Goal: Information Seeking & Learning: Learn about a topic

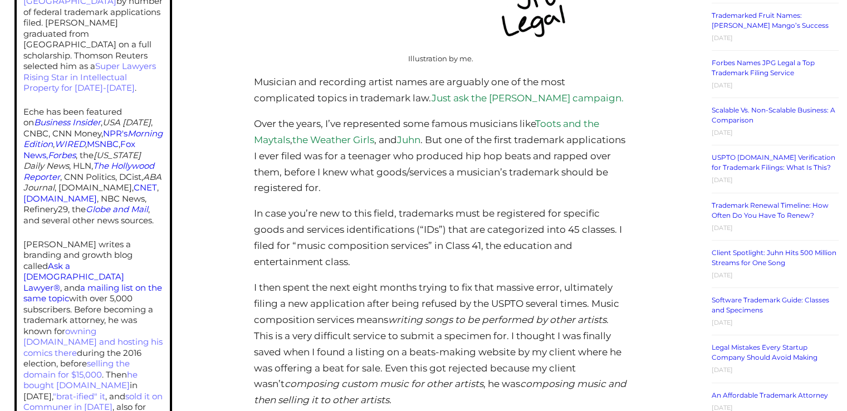
scroll to position [557, 0]
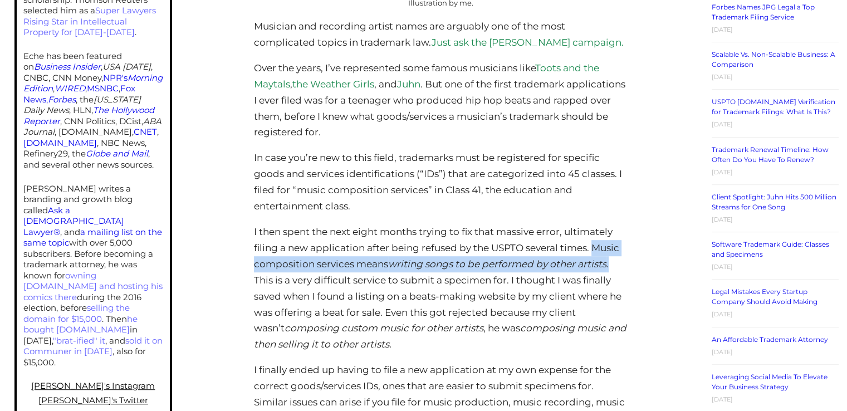
drag, startPoint x: 597, startPoint y: 249, endPoint x: 614, endPoint y: 261, distance: 21.2
click at [614, 261] on p "I then spent the next eight months trying to fix that massive error, ultimately…" at bounding box center [440, 288] width 373 height 129
copy p "Music composition services means writing songs to be performed by other artists…"
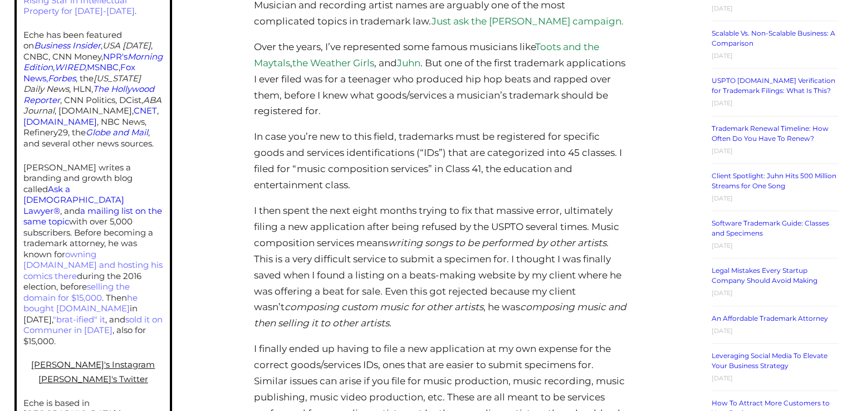
scroll to position [557, 0]
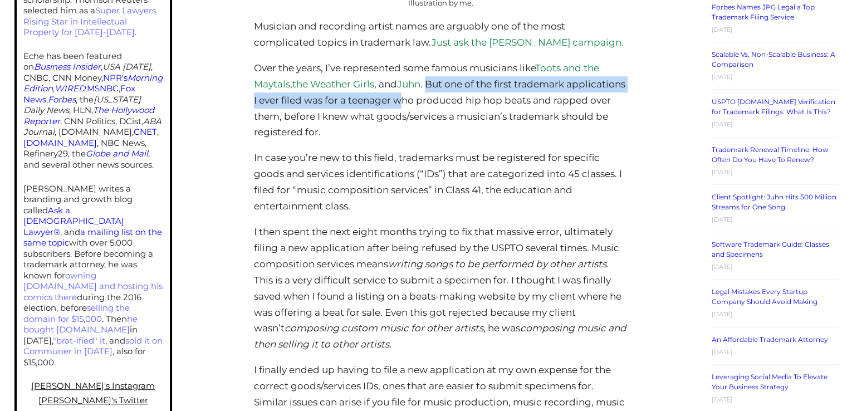
drag, startPoint x: 432, startPoint y: 85, endPoint x: 403, endPoint y: 109, distance: 37.6
click at [432, 109] on p "Over the years, I’ve represented some famous musicians like Toots and the Mayta…" at bounding box center [440, 100] width 373 height 81
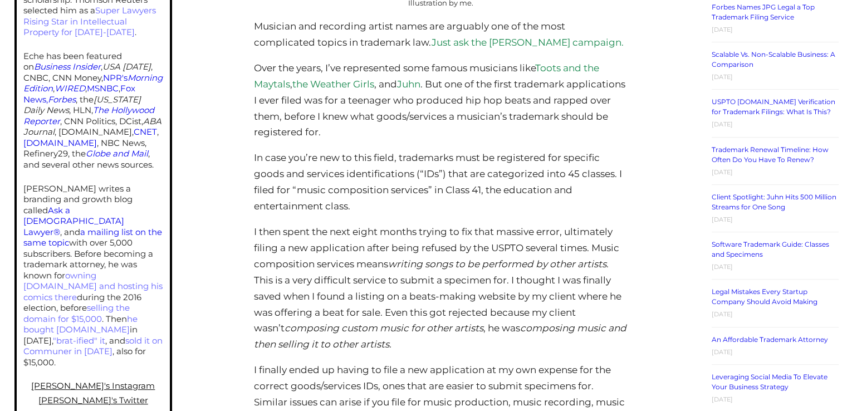
click at [424, 129] on p "Over the years, I’ve represented some famous musicians like Toots and the Mayta…" at bounding box center [440, 100] width 373 height 81
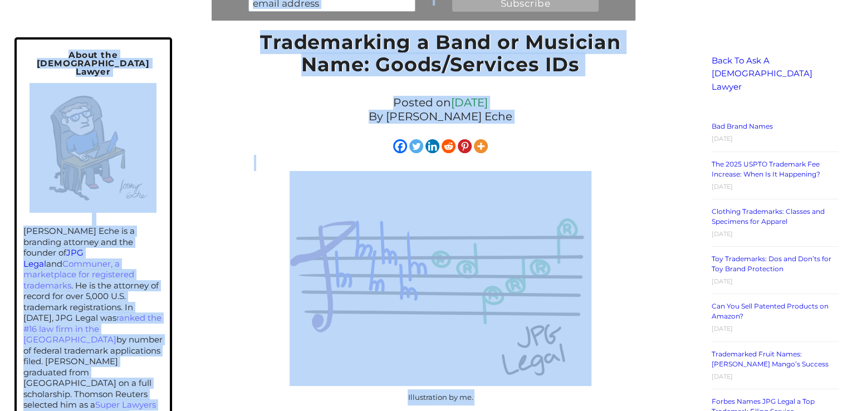
scroll to position [0, 0]
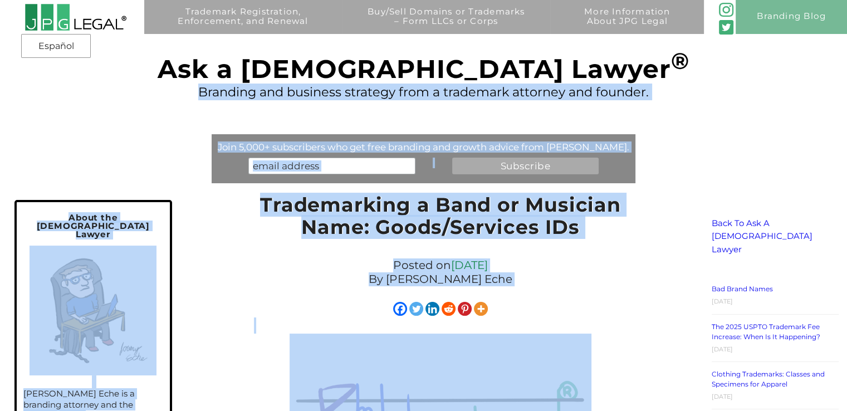
drag, startPoint x: 344, startPoint y: 115, endPoint x: 584, endPoint y: -46, distance: 288.6
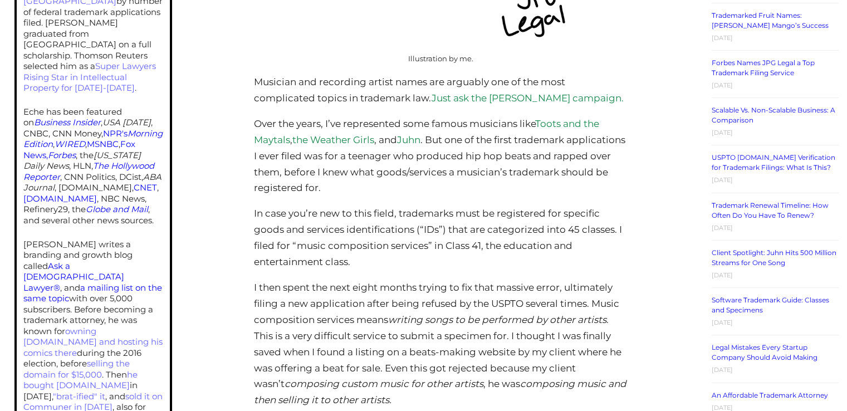
scroll to position [557, 0]
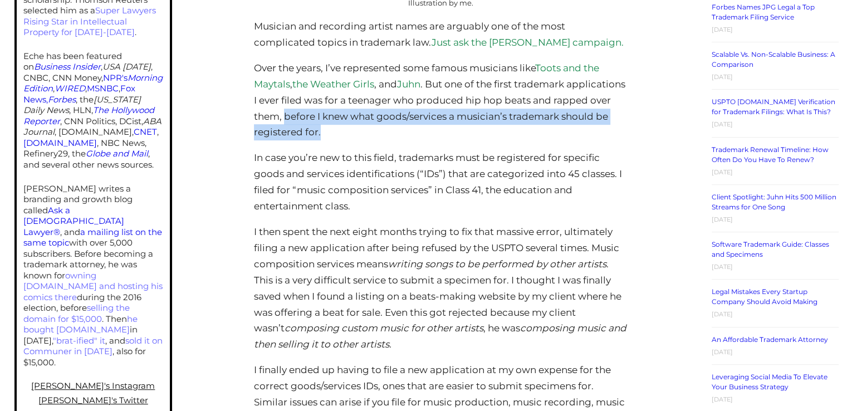
drag, startPoint x: 344, startPoint y: 119, endPoint x: 397, endPoint y: 131, distance: 54.4
click at [397, 131] on p "Over the years, I’ve represented some famous musicians like Toots and the Mayta…" at bounding box center [440, 100] width 373 height 81
copy p "before I knew what goods/services a musician’s trademark should be registered f…"
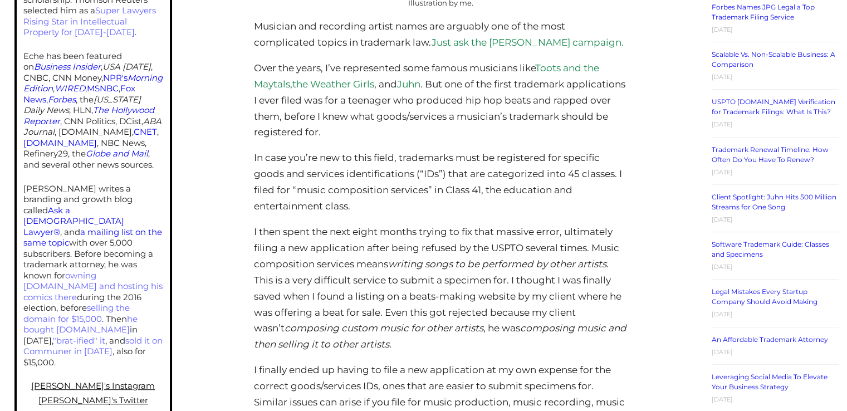
click at [321, 103] on p "Over the years, I’ve represented some famous musicians like Toots and the Mayta…" at bounding box center [440, 100] width 373 height 81
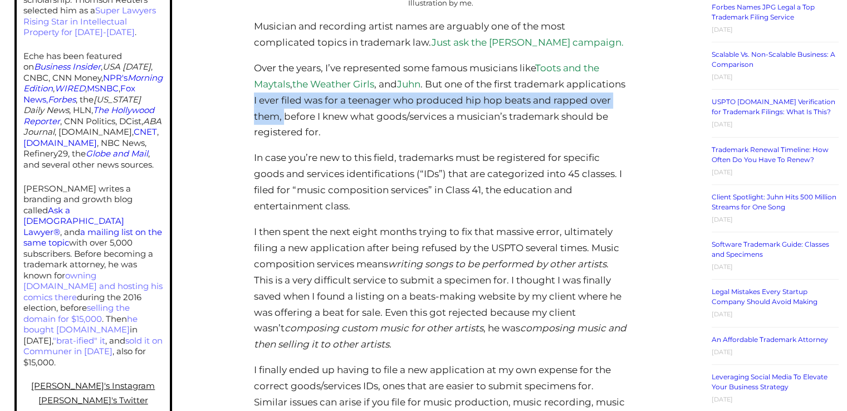
drag, startPoint x: 314, startPoint y: 101, endPoint x: 344, endPoint y: 115, distance: 33.1
click at [344, 115] on p "Over the years, I’ve represented some famous musicians like Toots and the Mayta…" at bounding box center [440, 100] width 373 height 81
copy p "I ever filed was for a teenager who produced hip hop beats and rapped over them,"
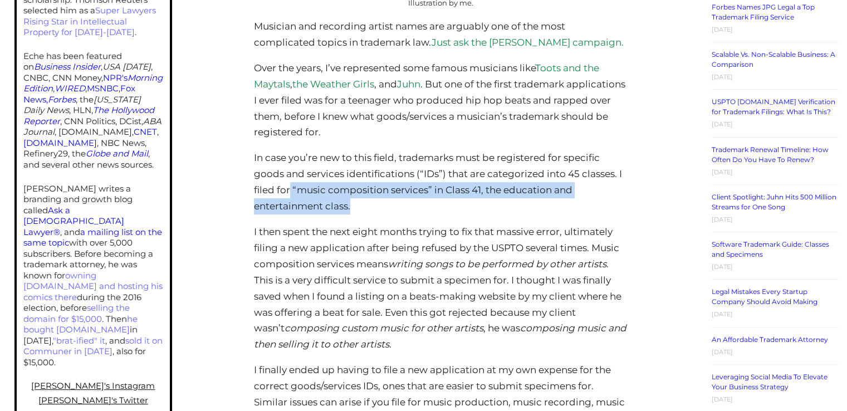
drag, startPoint x: 290, startPoint y: 191, endPoint x: 478, endPoint y: 201, distance: 188.5
click at [478, 201] on p "In case you’re new to this field, trademarks must be registered for specific go…" at bounding box center [440, 182] width 373 height 65
copy p "“music composition services” in Class 41, the education and entertainment class."
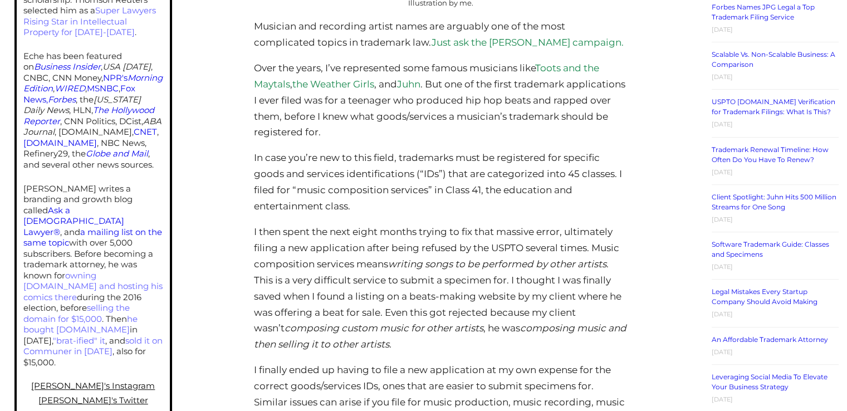
click at [466, 228] on p "I then spent the next eight months trying to fix that massive error, ultimately…" at bounding box center [440, 288] width 373 height 129
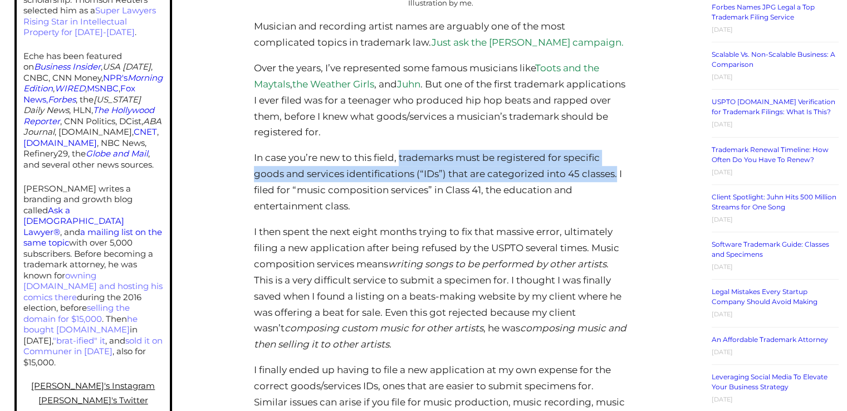
drag, startPoint x: 400, startPoint y: 159, endPoint x: 617, endPoint y: 174, distance: 217.7
click at [617, 174] on p "In case you’re new to this field, trademarks must be registered for specific go…" at bounding box center [440, 182] width 373 height 65
copy p "trademarks must be registered for specific goods and services identifications (…"
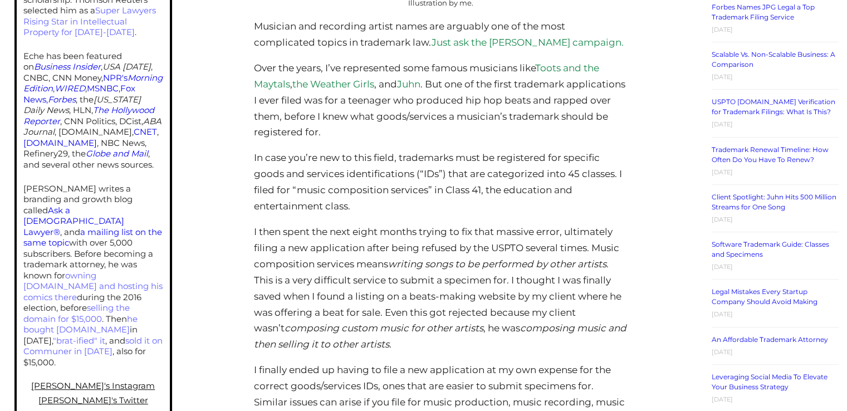
drag, startPoint x: 476, startPoint y: 234, endPoint x: 564, endPoint y: 227, distance: 88.3
click at [564, 227] on p "I then spent the next eight months trying to fix that massive error, ultimately…" at bounding box center [440, 288] width 373 height 129
copy p "that massive error"
drag, startPoint x: 450, startPoint y: 311, endPoint x: 490, endPoint y: 312, distance: 39.6
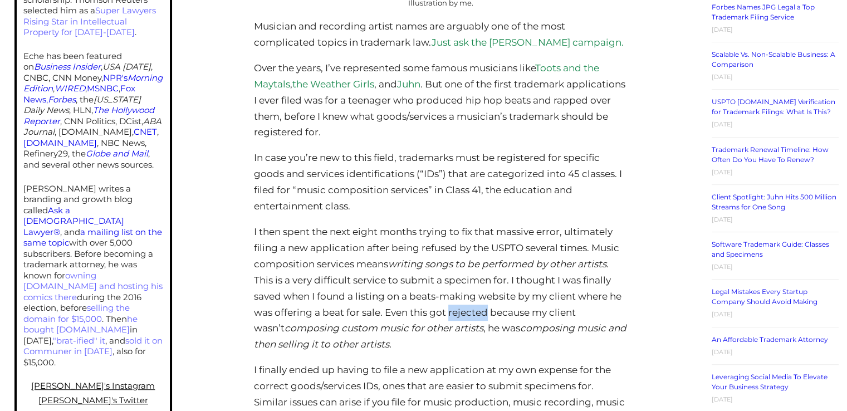
click at [490, 312] on p "I then spent the next eight months trying to fix that massive error, ultimately…" at bounding box center [440, 288] width 373 height 129
copy p "rejected"
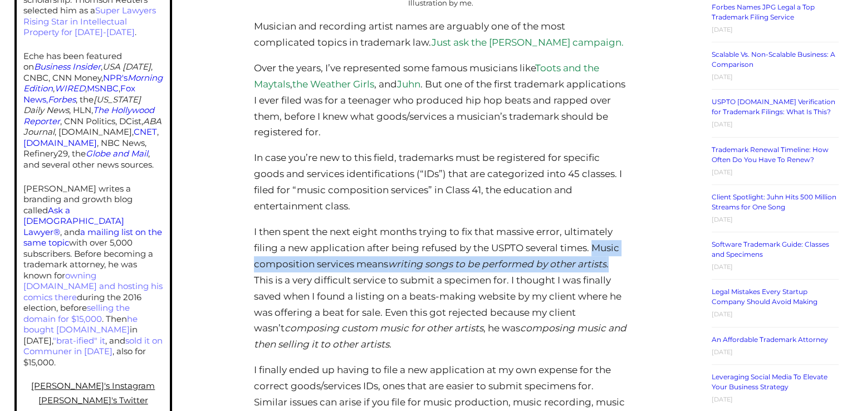
drag, startPoint x: 595, startPoint y: 248, endPoint x: 610, endPoint y: 272, distance: 28.1
click at [610, 272] on p "I then spent the next eight months trying to fix that massive error, ultimately…" at bounding box center [440, 288] width 373 height 129
copy p "Music composition services means writing songs to be performed by other artists…"
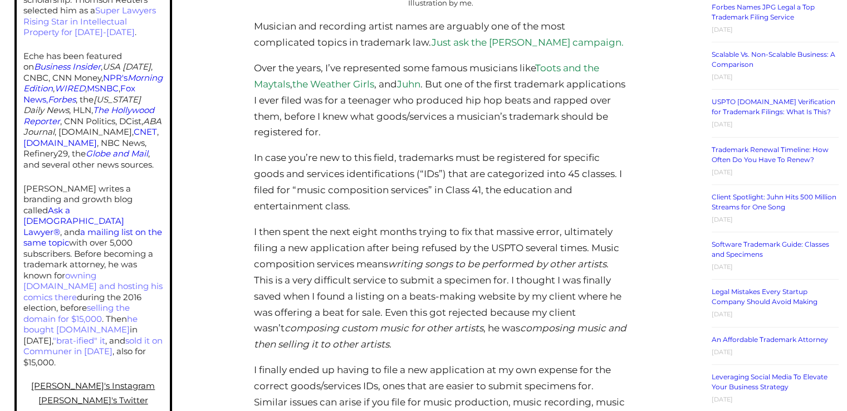
click at [255, 281] on p "I then spent the next eight months trying to fix that massive error, ultimately…" at bounding box center [440, 288] width 373 height 129
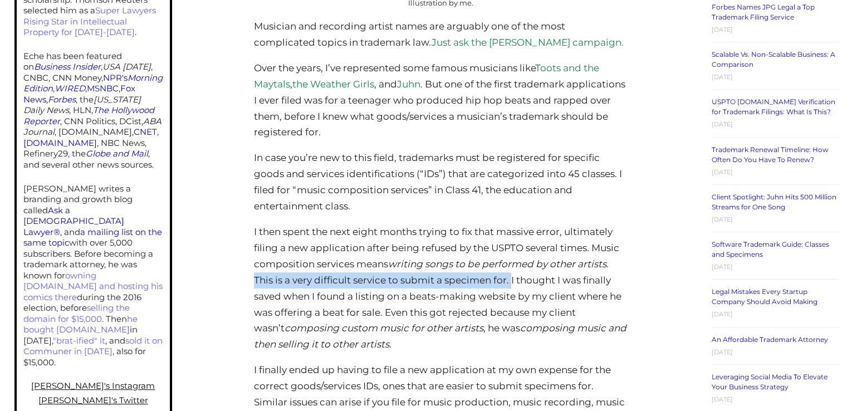
drag, startPoint x: 255, startPoint y: 281, endPoint x: 512, endPoint y: 281, distance: 256.8
click at [512, 281] on p "I then spent the next eight months trying to fix that massive error, ultimately…" at bounding box center [440, 288] width 373 height 129
copy p "This is a very difficult service to submit a specimen for."
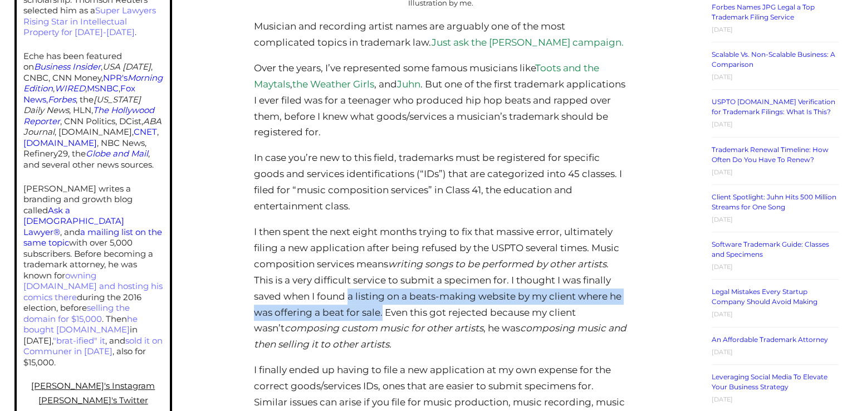
drag, startPoint x: 349, startPoint y: 301, endPoint x: 382, endPoint y: 317, distance: 36.9
click at [382, 317] on p "I then spent the next eight months trying to fix that massive error, ultimately…" at bounding box center [440, 288] width 373 height 129
copy p "a listing on a beats-making website by my client where he was offering a beat f…"
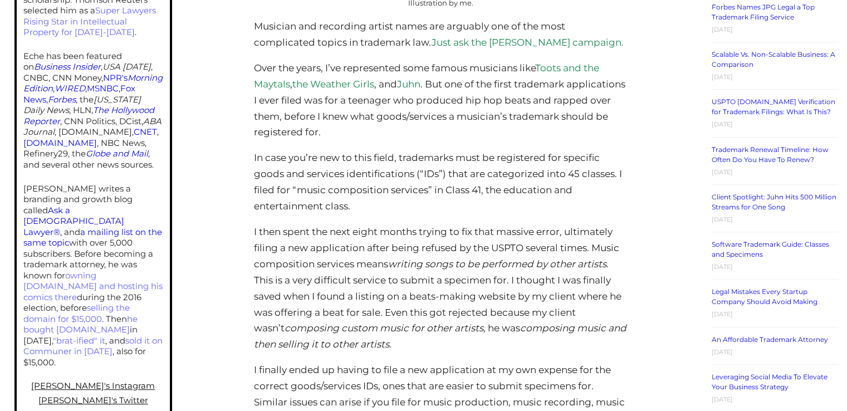
click at [438, 332] on em "composing custom music for other artists" at bounding box center [384, 327] width 199 height 11
drag, startPoint x: 492, startPoint y: 312, endPoint x: 503, endPoint y: 345, distance: 34.5
click at [503, 345] on p "I then spent the next eight months trying to fix that massive error, ultimately…" at bounding box center [440, 288] width 373 height 129
copy p "because my client wasn’t composing custom music for other artists , he was comp…"
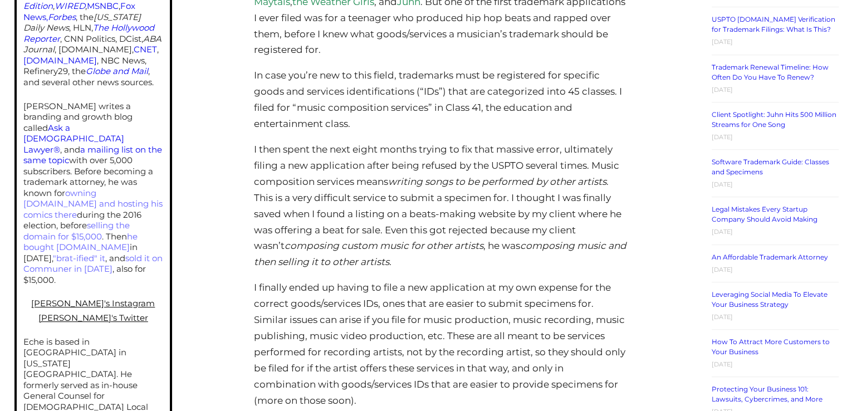
scroll to position [668, 0]
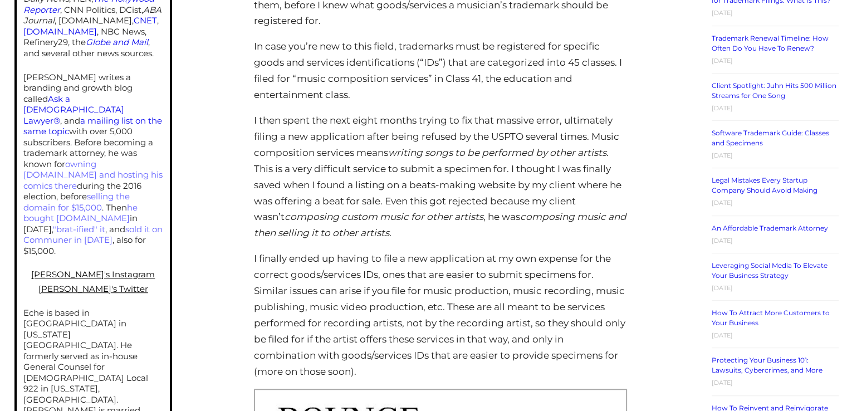
click at [427, 235] on p "I then spent the next eight months trying to fix that massive error, ultimately…" at bounding box center [440, 177] width 373 height 129
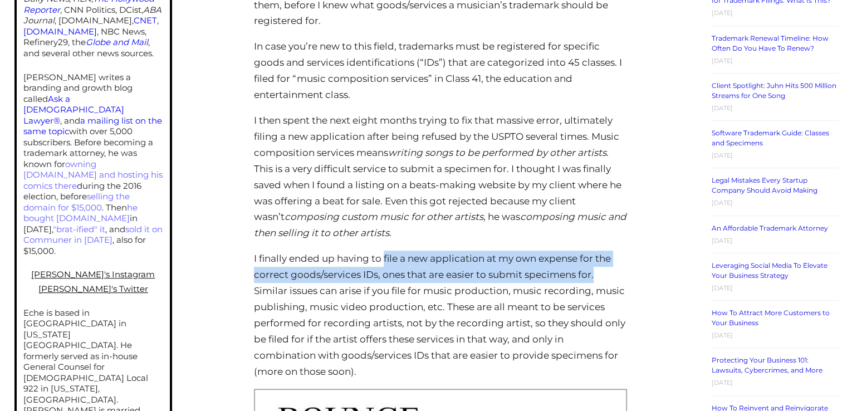
drag, startPoint x: 385, startPoint y: 261, endPoint x: 603, endPoint y: 275, distance: 217.6
click at [603, 275] on p "I finally ended up having to file a new application at my own expense for the c…" at bounding box center [440, 315] width 373 height 129
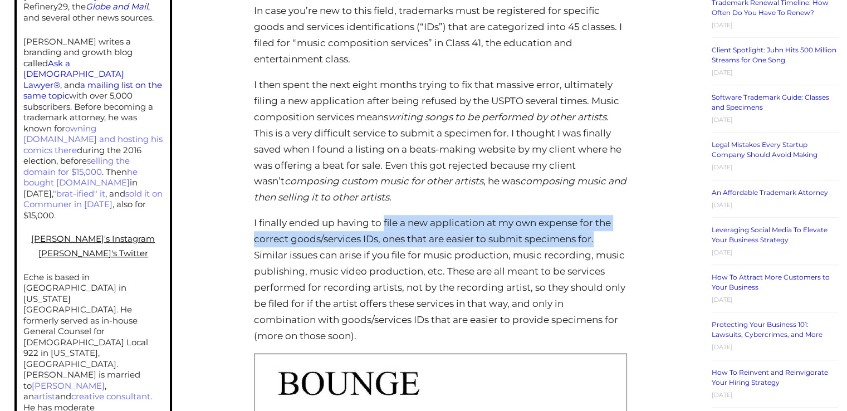
scroll to position [724, 0]
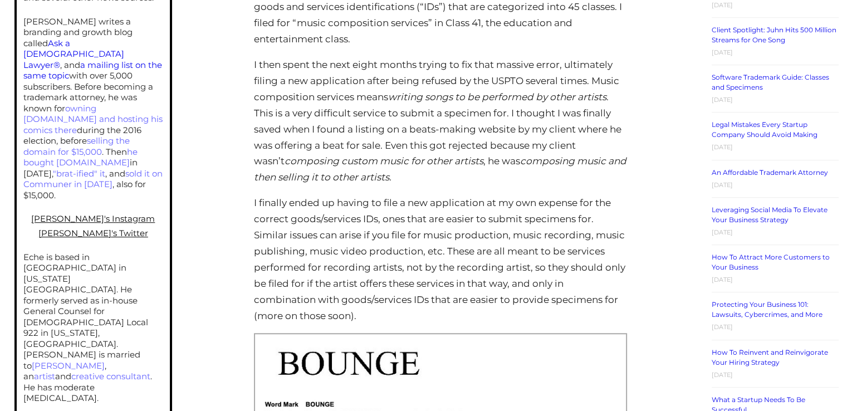
click at [348, 260] on p "I finally ended up having to file a new application at my own expense for the c…" at bounding box center [440, 259] width 373 height 129
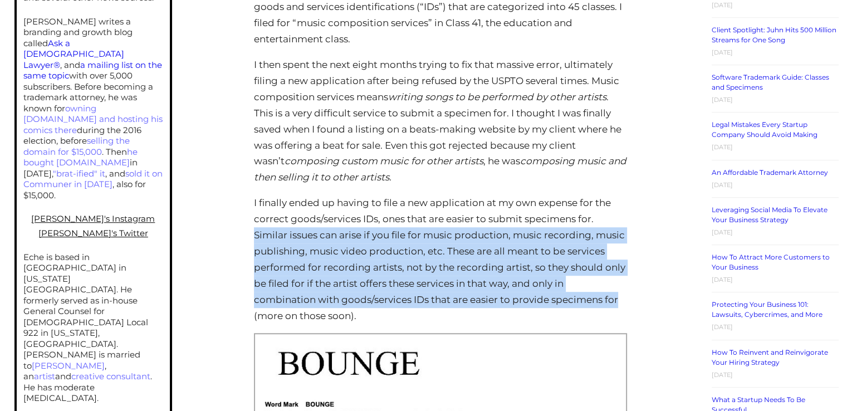
drag, startPoint x: 256, startPoint y: 239, endPoint x: 621, endPoint y: 296, distance: 369.7
click at [621, 296] on p "I finally ended up having to file a new application at my own expense for the c…" at bounding box center [440, 259] width 373 height 129
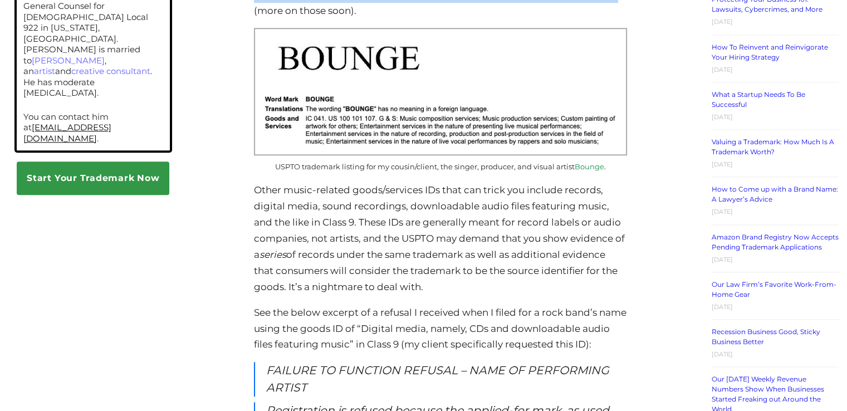
scroll to position [1058, 0]
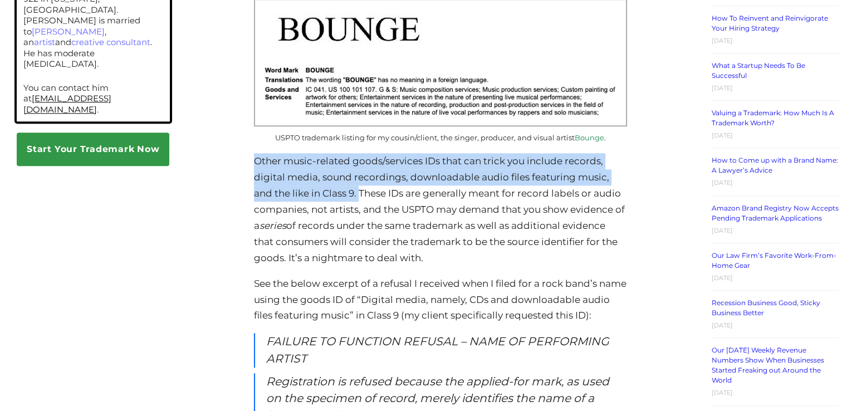
drag, startPoint x: 256, startPoint y: 162, endPoint x: 360, endPoint y: 198, distance: 111.0
click at [360, 198] on p "Other music-related goods/services IDs that can trick you include records, digi…" at bounding box center [440, 209] width 373 height 113
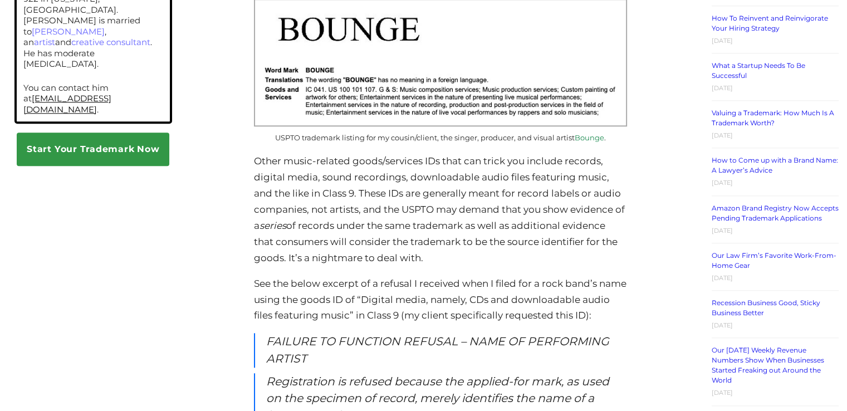
click at [432, 237] on p "Other music-related goods/services IDs that can trick you include records, digi…" at bounding box center [440, 209] width 373 height 113
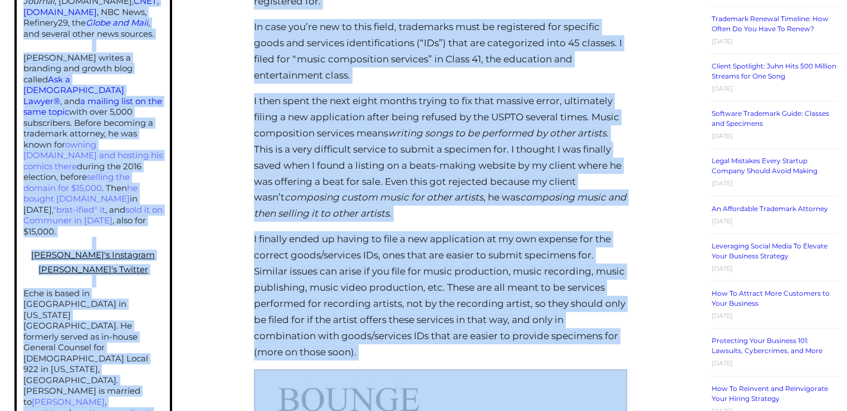
scroll to position [0, 0]
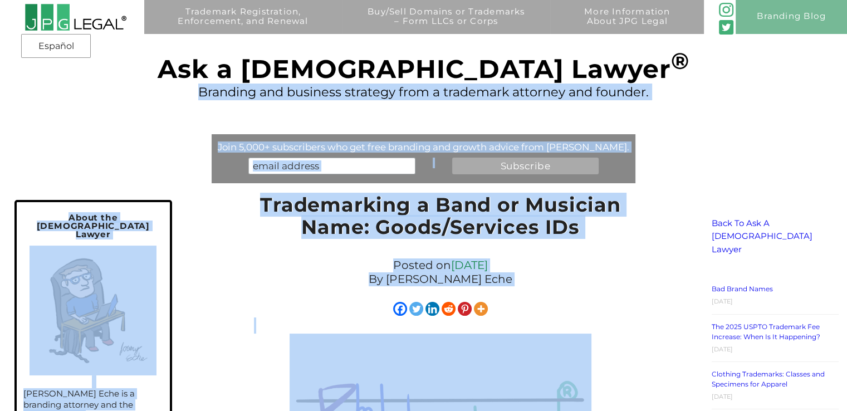
drag, startPoint x: 363, startPoint y: 194, endPoint x: 855, endPoint y: -48, distance: 548.2
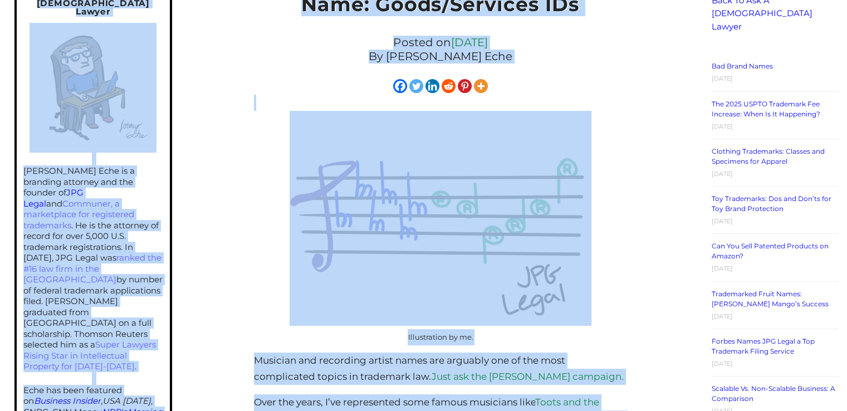
click at [584, 82] on div at bounding box center [440, 85] width 373 height 17
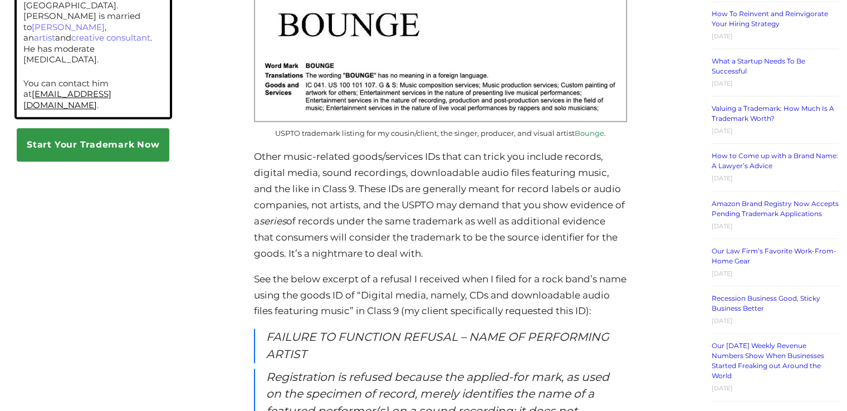
scroll to position [1058, 0]
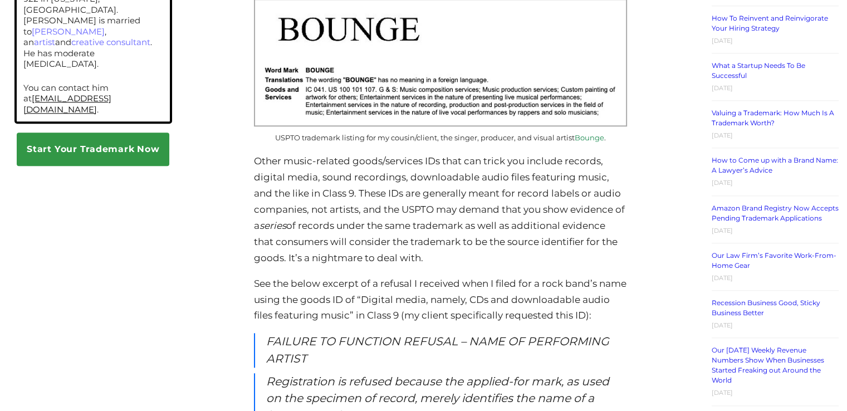
drag, startPoint x: 361, startPoint y: 192, endPoint x: 437, endPoint y: 257, distance: 99.1
click at [437, 257] on p "Other music-related goods/services IDs that can trick you include records, digi…" at bounding box center [440, 209] width 373 height 113
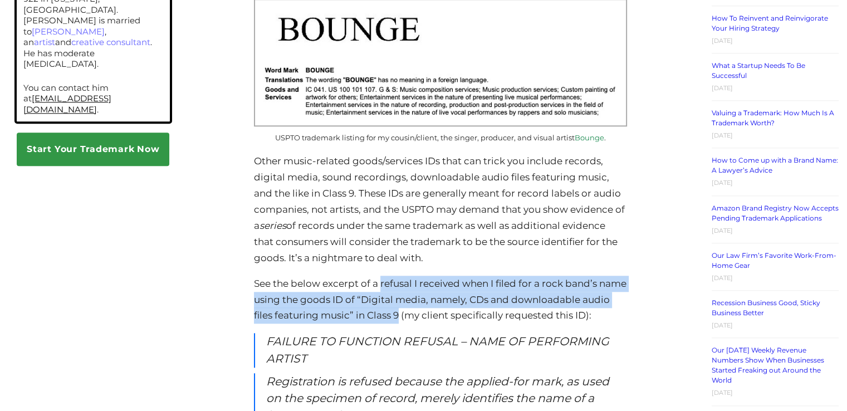
drag, startPoint x: 382, startPoint y: 283, endPoint x: 428, endPoint y: 320, distance: 58.6
click at [428, 320] on p "See the below excerpt of a refusal I received when I filed for a rock band’s na…" at bounding box center [440, 300] width 373 height 48
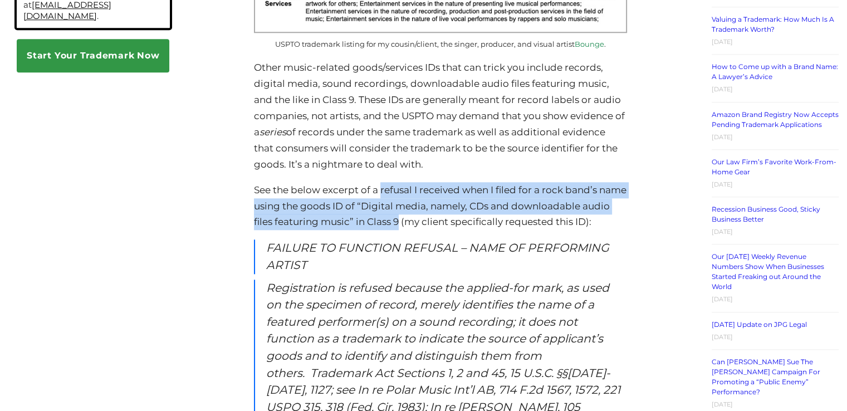
scroll to position [1225, 0]
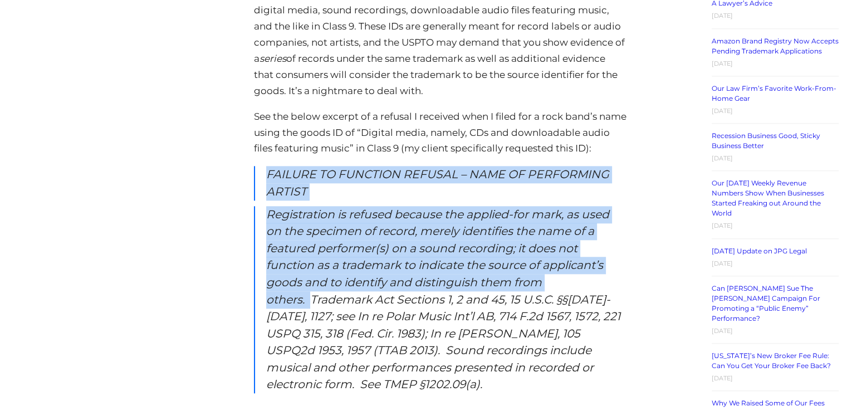
drag, startPoint x: 270, startPoint y: 176, endPoint x: 312, endPoint y: 299, distance: 130.3
click at [312, 299] on div "Trademarking a Band or Musician Name: Goods/Services IDs Posted on March 2, 202…" at bounding box center [440, 340] width 373 height 2745
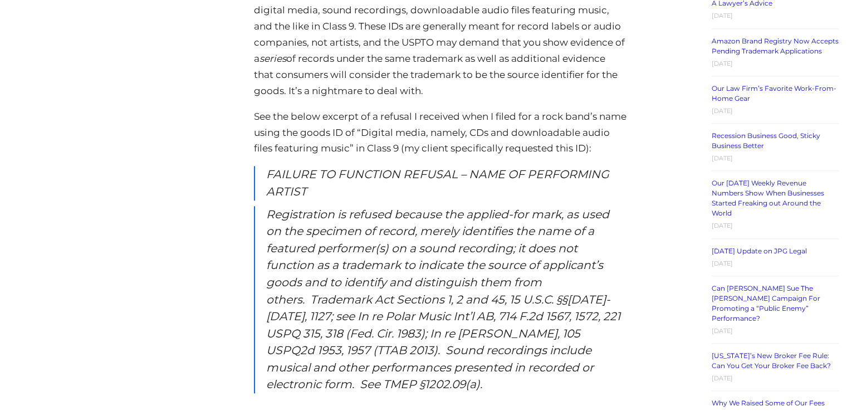
click at [466, 306] on em "Registration is refused because the applied-for mark, as used on the specimen o…" at bounding box center [443, 299] width 354 height 184
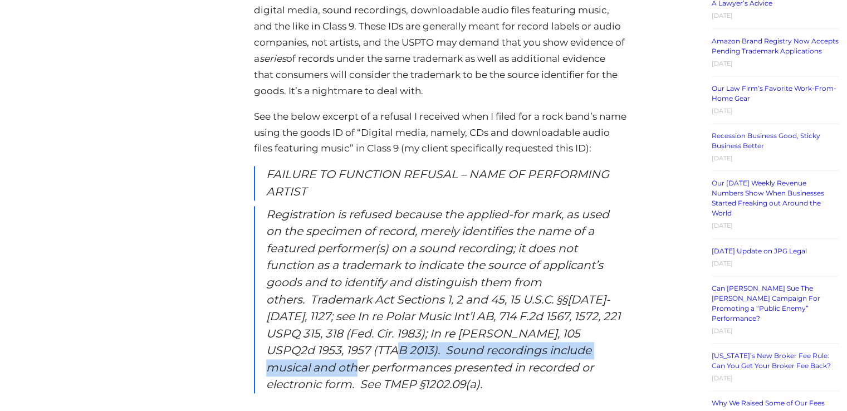
drag, startPoint x: 343, startPoint y: 350, endPoint x: 323, endPoint y: 366, distance: 25.7
click at [323, 366] on em "Registration is refused because the applied-for mark, as used on the specimen o…" at bounding box center [443, 299] width 354 height 184
click at [359, 354] on em "Registration is refused because the applied-for mark, as used on the specimen o…" at bounding box center [443, 299] width 354 height 184
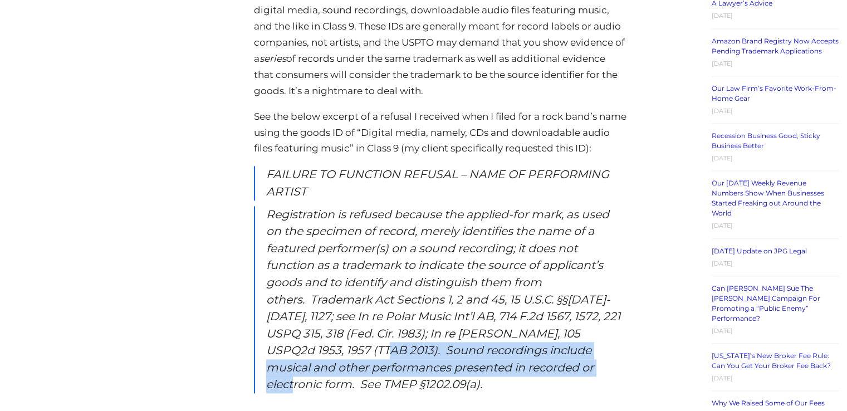
drag, startPoint x: 338, startPoint y: 352, endPoint x: 296, endPoint y: 382, distance: 51.5
click at [296, 382] on em "Registration is refused because the applied-for mark, as used on the specimen o…" at bounding box center [443, 299] width 354 height 184
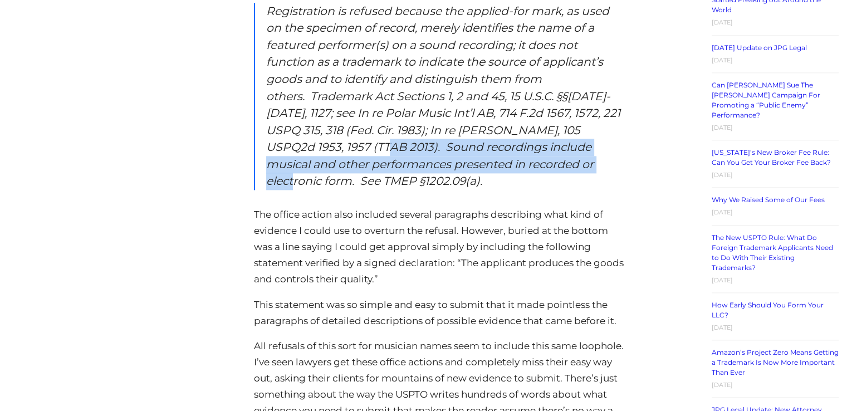
scroll to position [1448, 0]
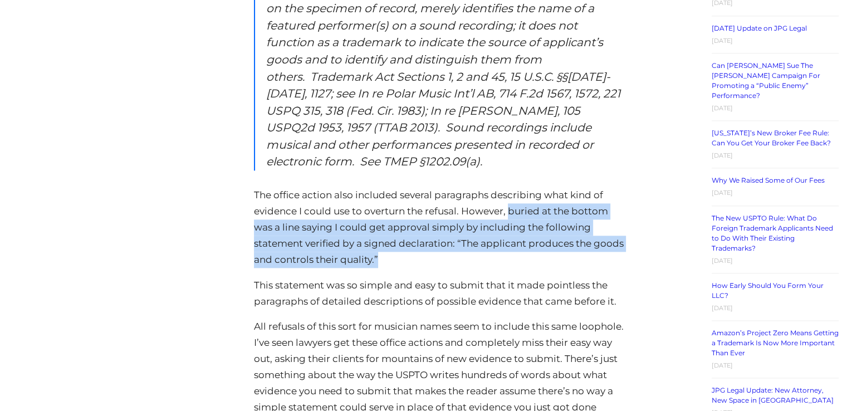
drag, startPoint x: 509, startPoint y: 208, endPoint x: 524, endPoint y: 261, distance: 55.5
click at [524, 261] on p "The office action also included several paragraphs describing what kind of evid…" at bounding box center [440, 227] width 373 height 81
click at [429, 246] on p "The office action also included several paragraphs describing what kind of evid…" at bounding box center [440, 227] width 373 height 81
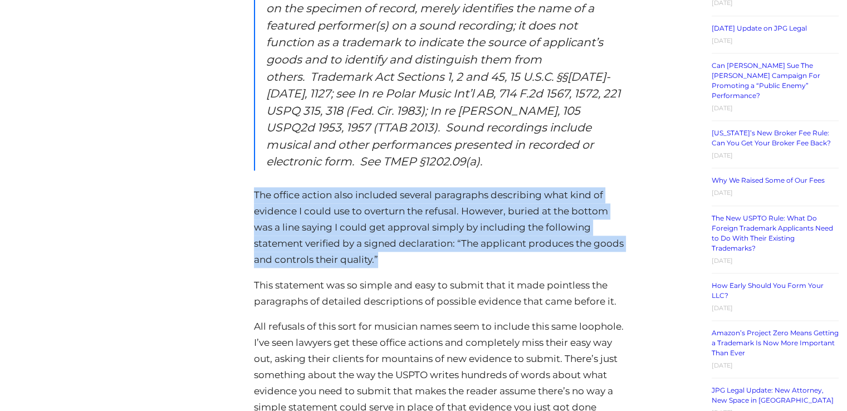
drag, startPoint x: 255, startPoint y: 194, endPoint x: 380, endPoint y: 261, distance: 142.0
click at [380, 261] on p "The office action also included several paragraphs describing what kind of evid…" at bounding box center [440, 227] width 373 height 81
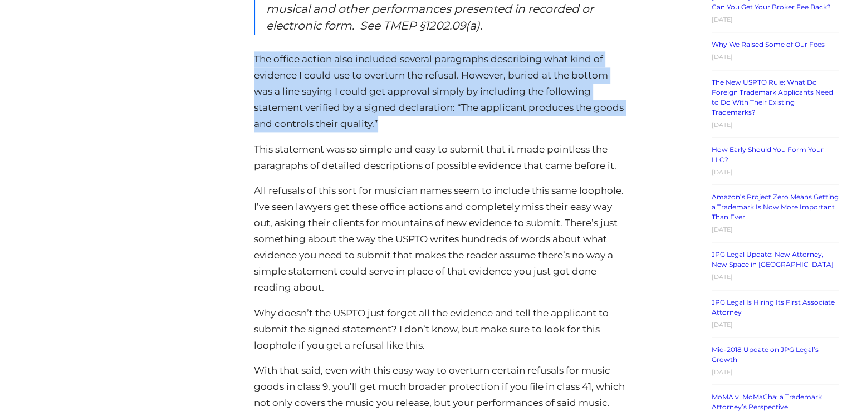
scroll to position [1615, 0]
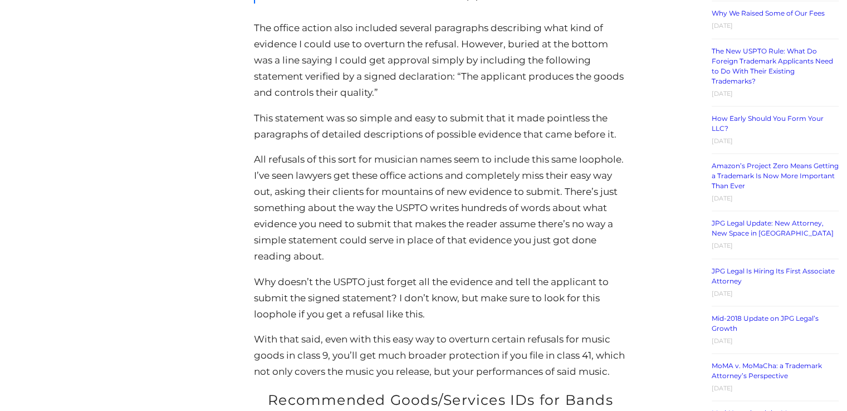
click at [329, 141] on p "This statement was so simple and easy to submit that it made pointless the para…" at bounding box center [440, 126] width 373 height 32
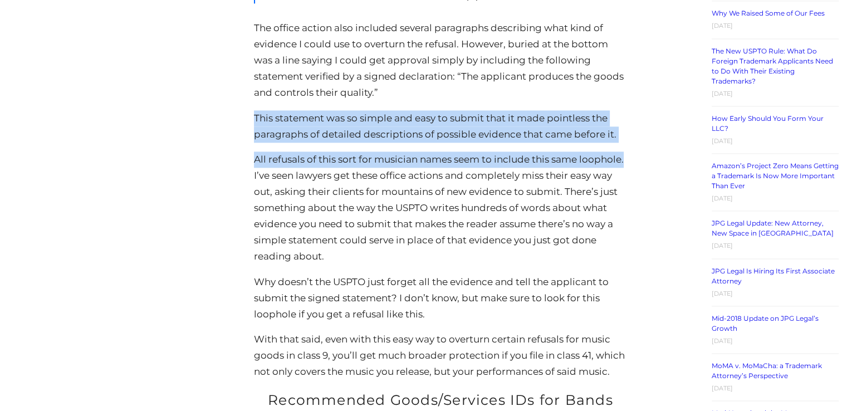
drag, startPoint x: 297, startPoint y: 178, endPoint x: 242, endPoint y: 125, distance: 76.8
click at [242, 125] on div "Trademarking a Band or Musician Name: Goods/Services IDs Posted on March 2, 202…" at bounding box center [441, 95] width 509 height 3040
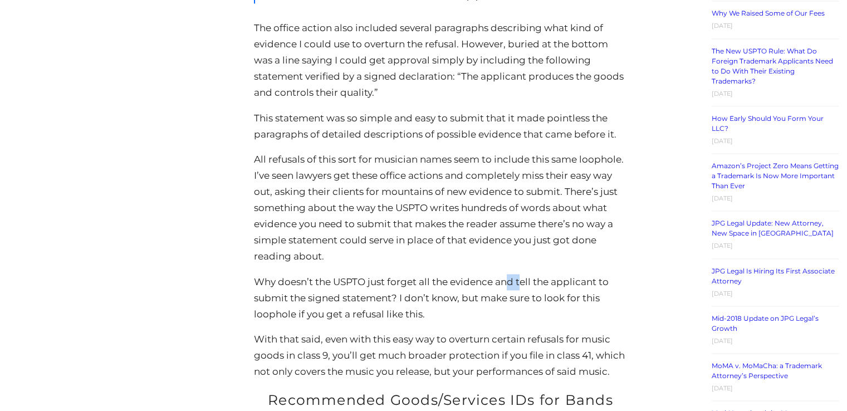
drag, startPoint x: 513, startPoint y: 280, endPoint x: 521, endPoint y: 289, distance: 12.6
click at [521, 289] on p "Why doesn’t the USPTO just forget all the evidence and tell the applicant to su…" at bounding box center [440, 298] width 373 height 48
click at [484, 287] on p "Why doesn’t the USPTO just forget all the evidence and tell the applicant to su…" at bounding box center [440, 298] width 373 height 48
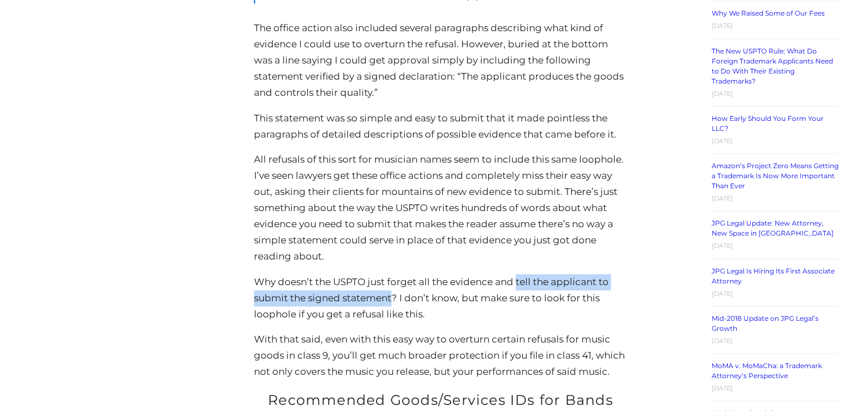
drag, startPoint x: 518, startPoint y: 282, endPoint x: 394, endPoint y: 297, distance: 124.6
click at [394, 297] on p "Why doesn’t the USPTO just forget all the evidence and tell the applicant to su…" at bounding box center [440, 298] width 373 height 48
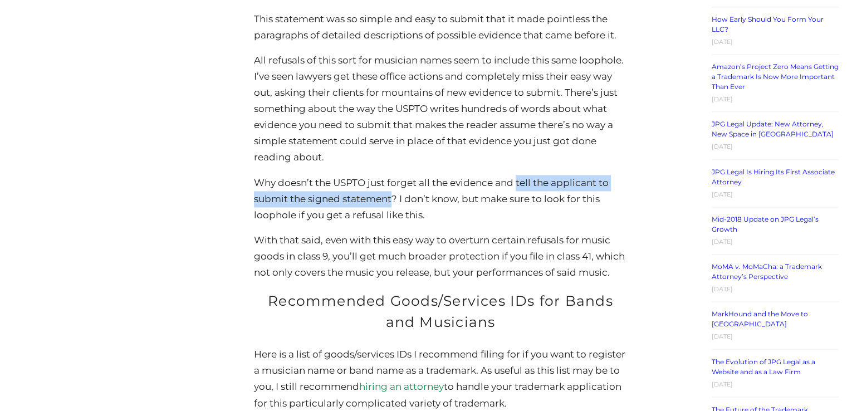
scroll to position [1727, 0]
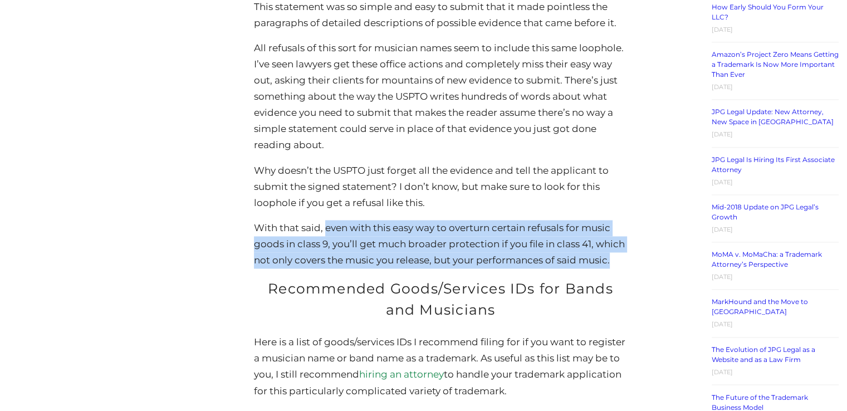
drag, startPoint x: 617, startPoint y: 264, endPoint x: 327, endPoint y: 232, distance: 291.4
click at [327, 232] on p "With that said, even with this easy way to overturn certain refusals for music …" at bounding box center [440, 244] width 373 height 48
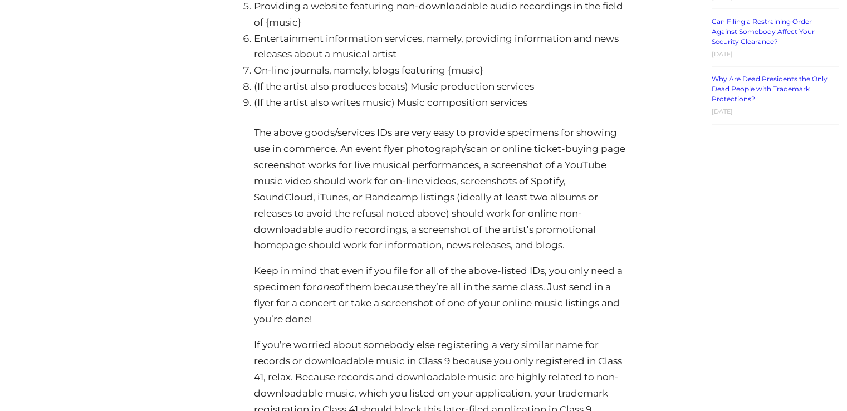
scroll to position [2284, 0]
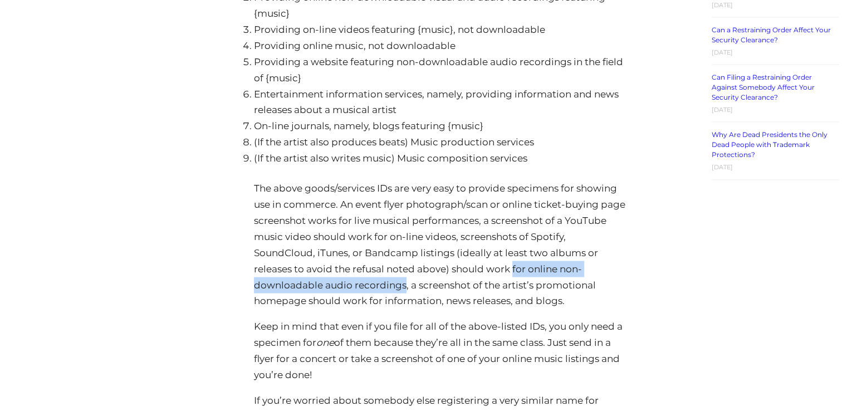
drag, startPoint x: 515, startPoint y: 252, endPoint x: 403, endPoint y: 270, distance: 112.9
click at [403, 270] on p "The above goods/services IDs are very easy to provide specimens for showing use…" at bounding box center [440, 244] width 373 height 129
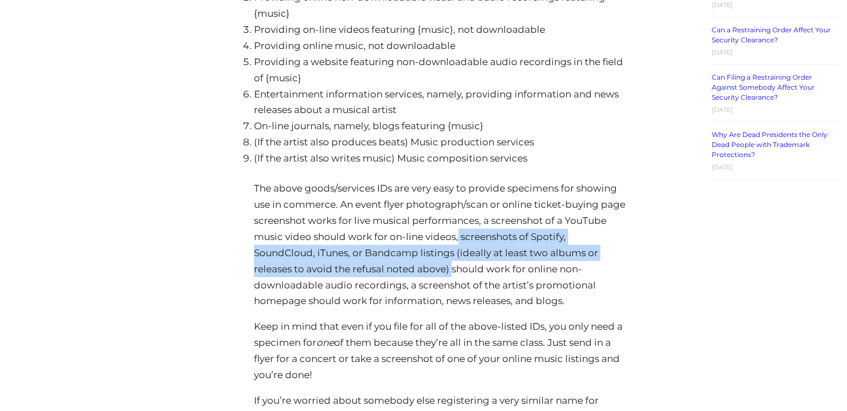
drag, startPoint x: 504, startPoint y: 220, endPoint x: 452, endPoint y: 258, distance: 63.7
click at [452, 258] on p "The above goods/services IDs are very easy to provide specimens for showing use…" at bounding box center [440, 244] width 373 height 129
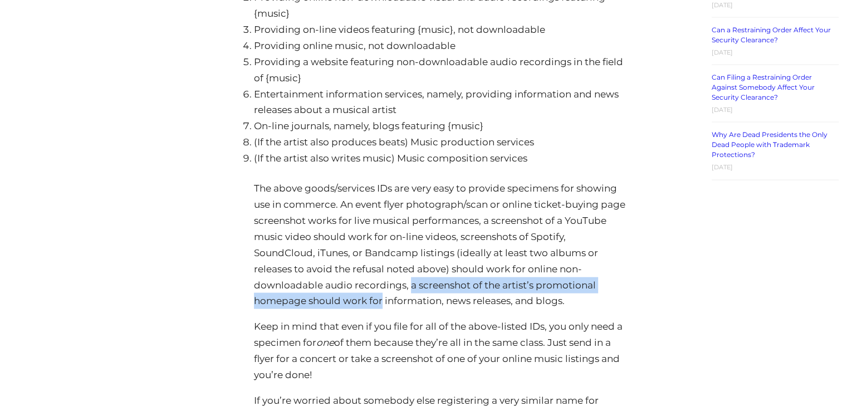
drag, startPoint x: 411, startPoint y: 272, endPoint x: 383, endPoint y: 288, distance: 31.9
click at [383, 288] on p "The above goods/services IDs are very easy to provide specimens for showing use…" at bounding box center [440, 244] width 373 height 129
click at [383, 294] on p "The above goods/services IDs are very easy to provide specimens for showing use…" at bounding box center [440, 244] width 373 height 129
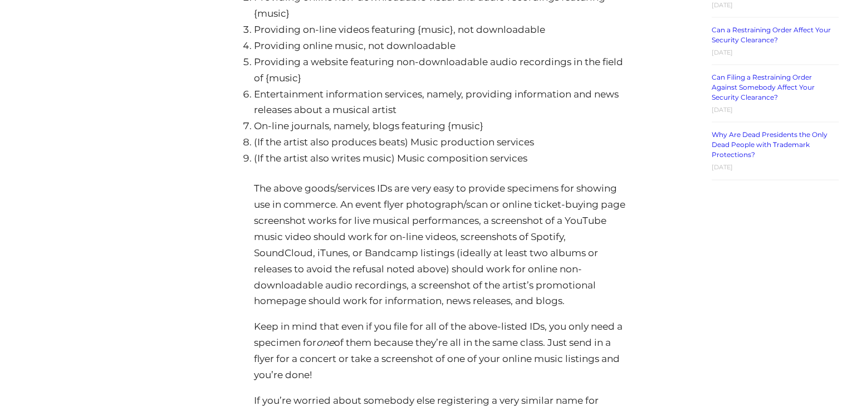
drag, startPoint x: 385, startPoint y: 285, endPoint x: 566, endPoint y: 281, distance: 181.0
click at [566, 281] on p "The above goods/services IDs are very easy to provide specimens for showing use…" at bounding box center [440, 244] width 373 height 129
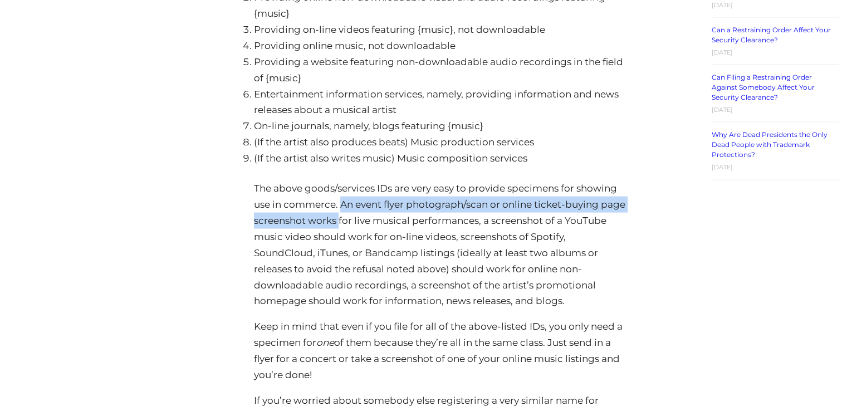
drag, startPoint x: 344, startPoint y: 189, endPoint x: 365, endPoint y: 201, distance: 24.4
click at [365, 201] on p "The above goods/services IDs are very easy to provide specimens for showing use…" at bounding box center [440, 244] width 373 height 129
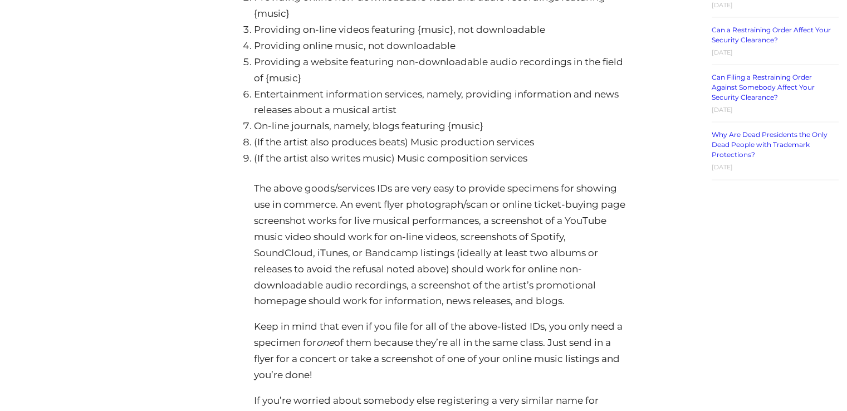
click at [393, 202] on p "The above goods/services IDs are very easy to provide specimens for showing use…" at bounding box center [440, 244] width 373 height 129
drag, startPoint x: 369, startPoint y: 206, endPoint x: 502, endPoint y: 210, distance: 133.2
click at [502, 210] on p "The above goods/services IDs are very easy to provide specimens for showing use…" at bounding box center [440, 244] width 373 height 129
click at [443, 208] on p "The above goods/services IDs are very easy to provide specimens for showing use…" at bounding box center [440, 244] width 373 height 129
drag, startPoint x: 366, startPoint y: 207, endPoint x: 506, endPoint y: 210, distance: 139.3
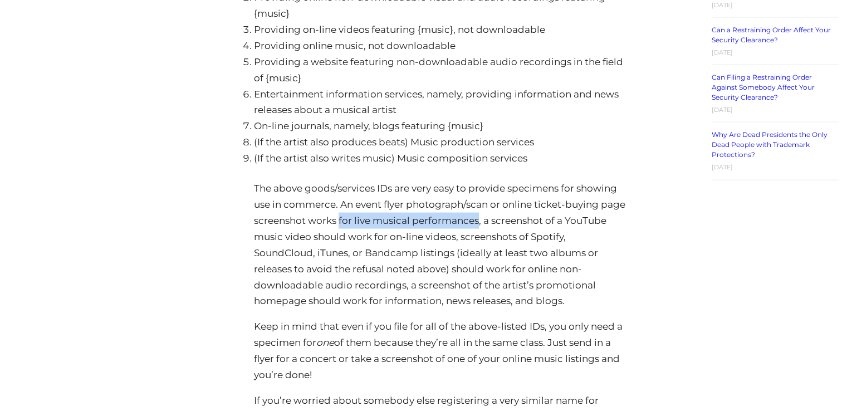
click at [506, 210] on p "The above goods/services IDs are very easy to provide specimens for showing use…" at bounding box center [440, 244] width 373 height 129
click at [526, 221] on p "The above goods/services IDs are very easy to provide specimens for showing use…" at bounding box center [440, 244] width 373 height 129
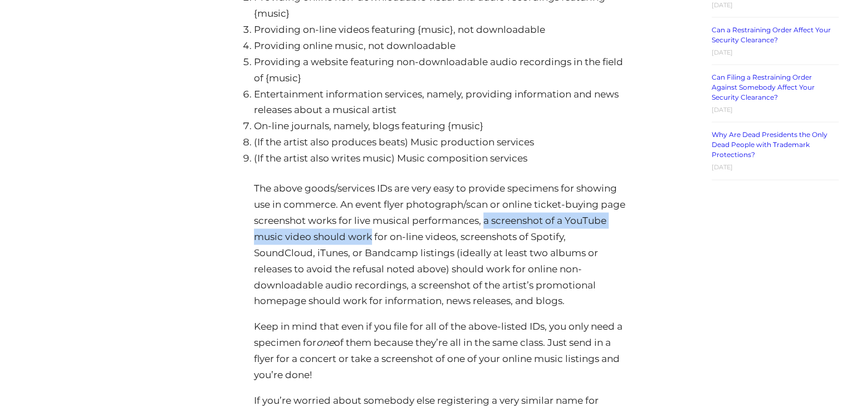
drag, startPoint x: 510, startPoint y: 204, endPoint x: 417, endPoint y: 214, distance: 93.6
click at [417, 214] on p "The above goods/services IDs are very easy to provide specimens for showing use…" at bounding box center [440, 244] width 373 height 129
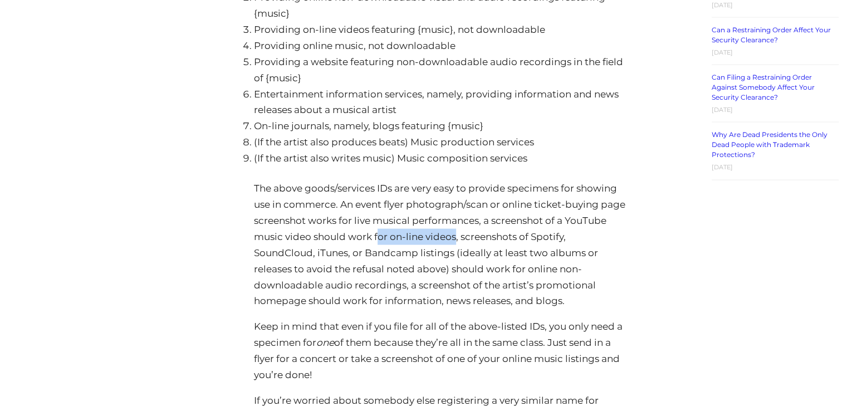
drag, startPoint x: 421, startPoint y: 219, endPoint x: 498, endPoint y: 219, distance: 77.4
click at [498, 219] on p "The above goods/services IDs are very easy to provide specimens for showing use…" at bounding box center [440, 244] width 373 height 129
click at [540, 228] on p "The above goods/services IDs are very easy to provide specimens for showing use…" at bounding box center [440, 244] width 373 height 129
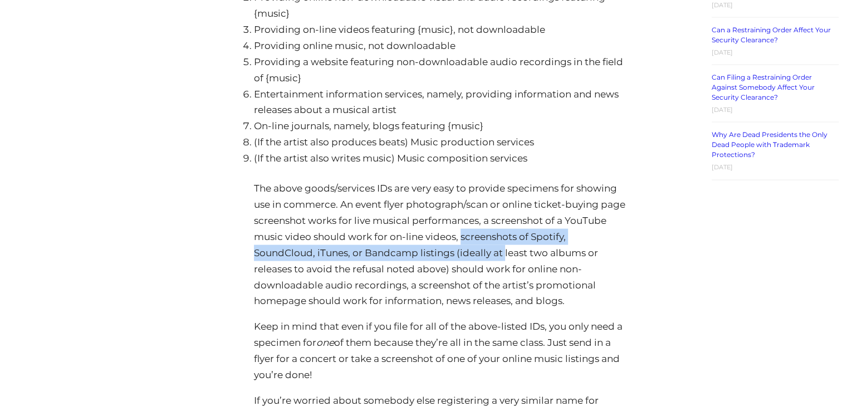
drag, startPoint x: 506, startPoint y: 221, endPoint x: 506, endPoint y: 235, distance: 13.9
click at [506, 235] on p "The above goods/services IDs are very easy to provide specimens for showing use…" at bounding box center [440, 244] width 373 height 129
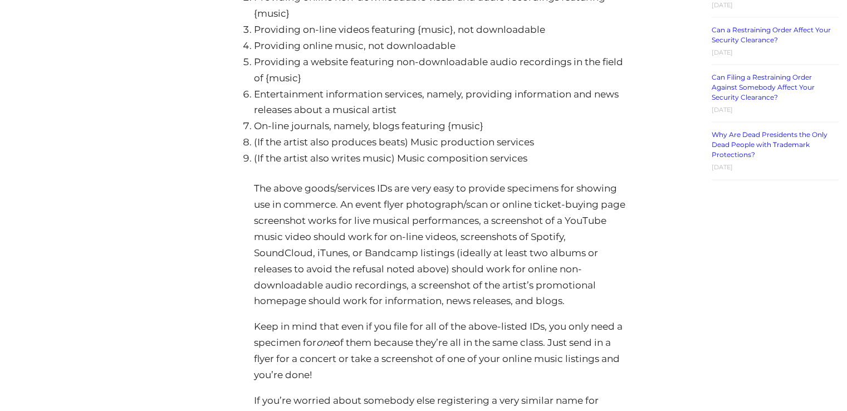
click at [451, 284] on p "The above goods/services IDs are very easy to provide specimens for showing use…" at bounding box center [440, 244] width 373 height 129
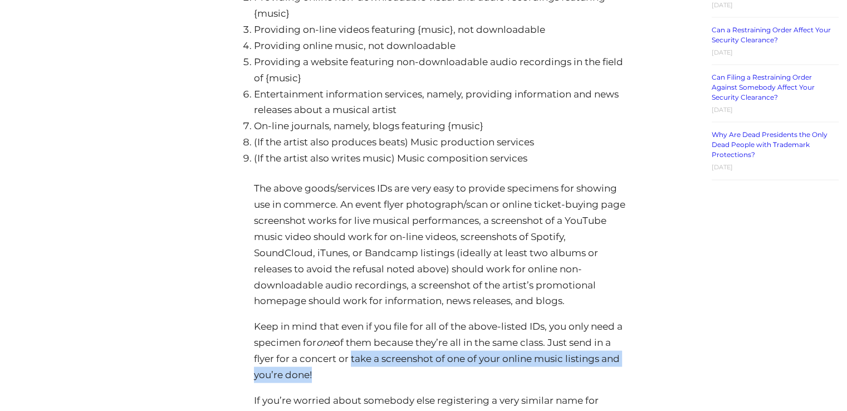
drag, startPoint x: 351, startPoint y: 340, endPoint x: 364, endPoint y: 358, distance: 21.6
click at [364, 358] on p "Keep in mind that even if you file for all of the above-listed IDs, you only ne…" at bounding box center [440, 351] width 373 height 65
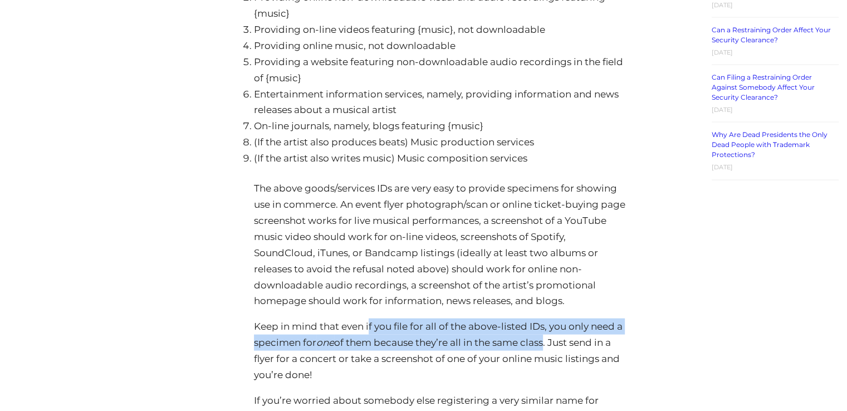
drag, startPoint x: 370, startPoint y: 310, endPoint x: 550, endPoint y: 323, distance: 180.9
click at [550, 323] on p "Keep in mind that even if you file for all of the above-listed IDs, you only ne…" at bounding box center [440, 351] width 373 height 65
click at [372, 319] on p "Keep in mind that even if you file for all of the above-listed IDs, you only ne…" at bounding box center [440, 351] width 373 height 65
drag, startPoint x: 368, startPoint y: 314, endPoint x: 553, endPoint y: 324, distance: 185.7
click at [553, 324] on p "Keep in mind that even if you file for all of the above-listed IDs, you only ne…" at bounding box center [440, 351] width 373 height 65
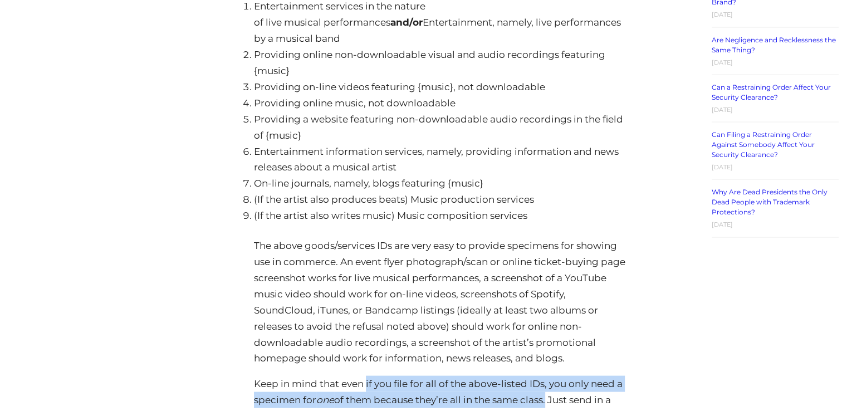
scroll to position [2506, 0]
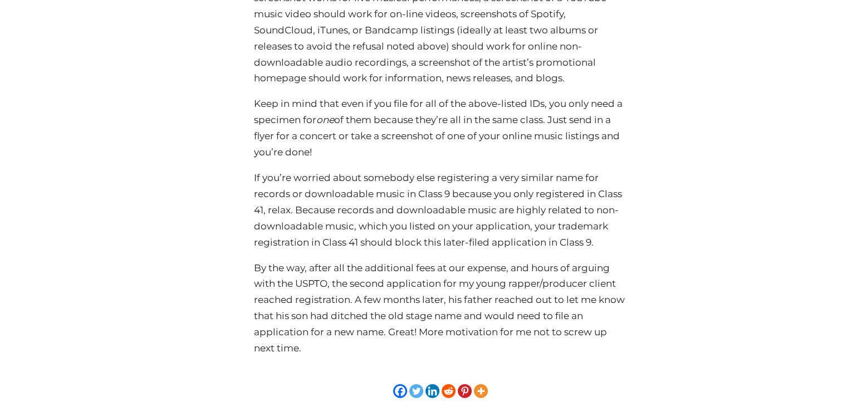
click at [333, 128] on p "Keep in mind that even if you file for all of the above-listed IDs, you only ne…" at bounding box center [440, 128] width 373 height 65
drag, startPoint x: 254, startPoint y: 120, endPoint x: 336, endPoint y: 126, distance: 82.7
click at [336, 126] on p "Keep in mind that even if you file for all of the above-listed IDs, you only ne…" at bounding box center [440, 128] width 373 height 65
